Goal: Information Seeking & Learning: Learn about a topic

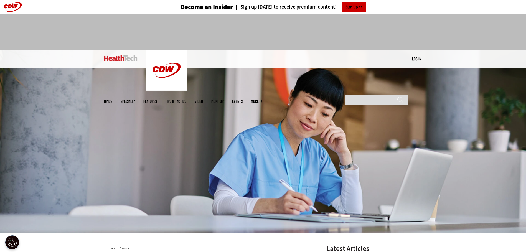
click at [186, 99] on link "Tips & Tactics" at bounding box center [175, 101] width 21 height 4
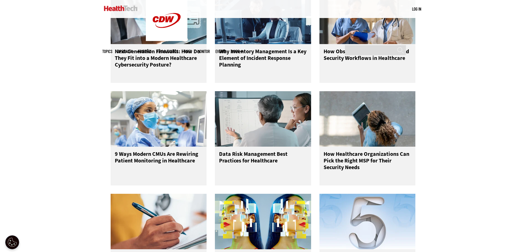
scroll to position [527, 0]
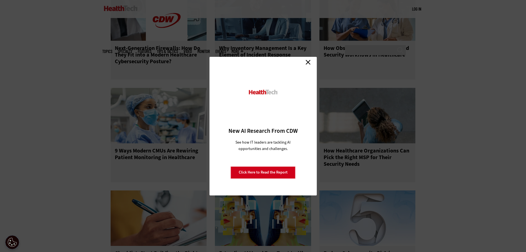
click at [309, 62] on link "Close" at bounding box center [308, 62] width 8 height 8
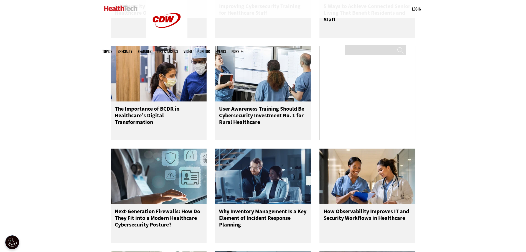
scroll to position [360, 0]
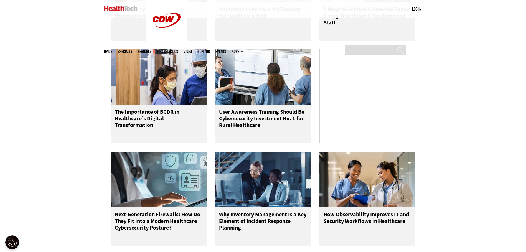
click at [112, 49] on span "Topics" at bounding box center [107, 51] width 10 height 4
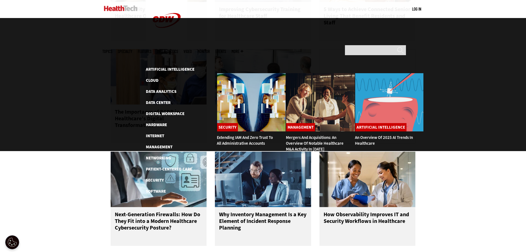
drag, startPoint x: 157, startPoint y: 78, endPoint x: 130, endPoint y: 79, distance: 26.6
click at [130, 79] on div at bounding box center [263, 84] width 526 height 133
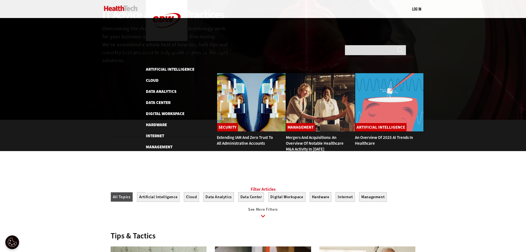
scroll to position [55, 0]
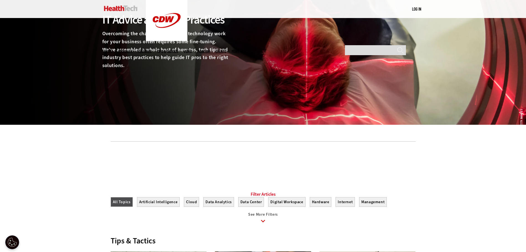
click at [135, 180] on div at bounding box center [263, 162] width 305 height 43
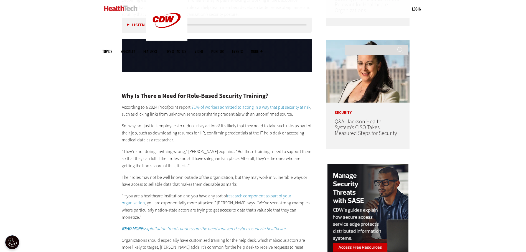
scroll to position [499, 0]
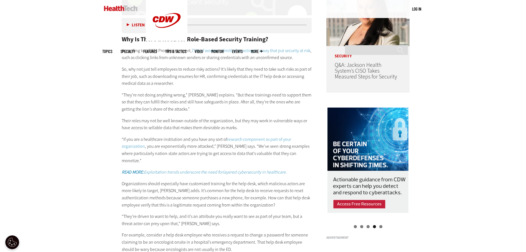
drag, startPoint x: 163, startPoint y: 185, endPoint x: 111, endPoint y: 205, distance: 56.4
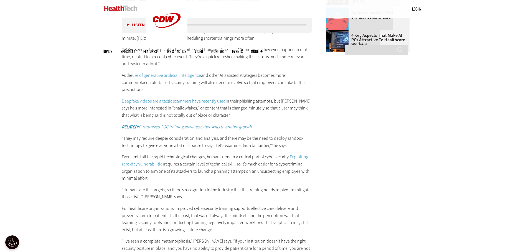
scroll to position [887, 0]
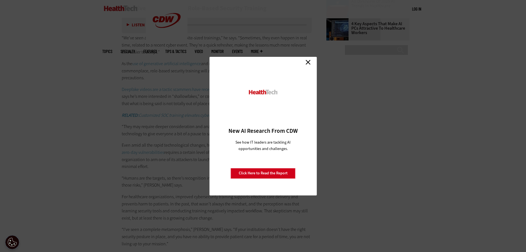
click at [308, 61] on link "Close" at bounding box center [308, 62] width 8 height 8
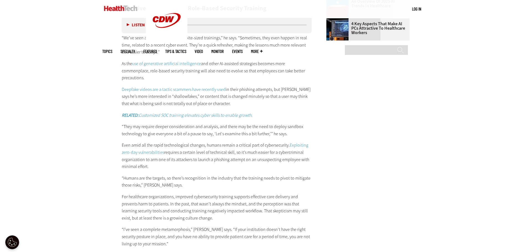
click at [186, 86] on link "Deepfake videos are a tactic scammers have recently used" at bounding box center [174, 89] width 104 height 6
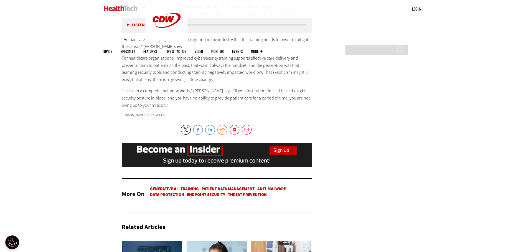
scroll to position [998, 0]
